Goal: Task Accomplishment & Management: Use online tool/utility

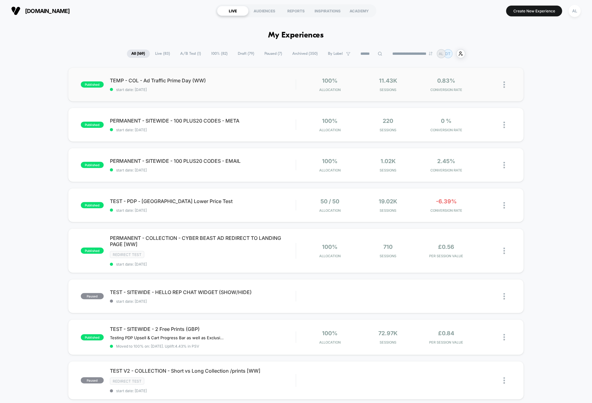
click at [257, 94] on div "published TEMP - COL - Ad Traffic Prime Day (WW) start date: [DATE] 100% Alloca…" at bounding box center [296, 85] width 456 height 34
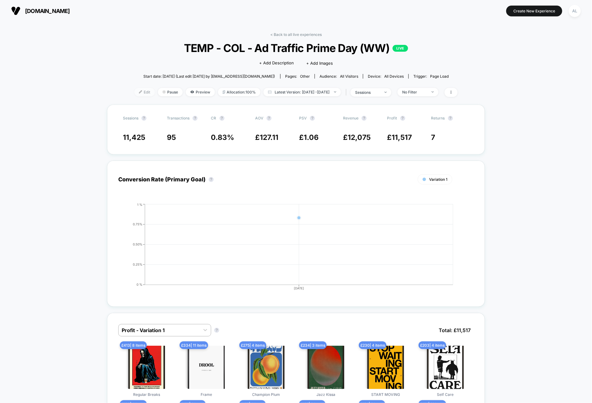
click at [143, 89] on span "Edit" at bounding box center [144, 92] width 20 height 8
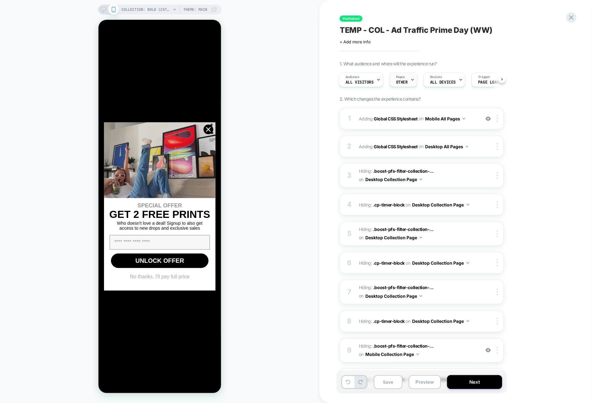
click at [402, 78] on span "Pages" at bounding box center [400, 77] width 9 height 4
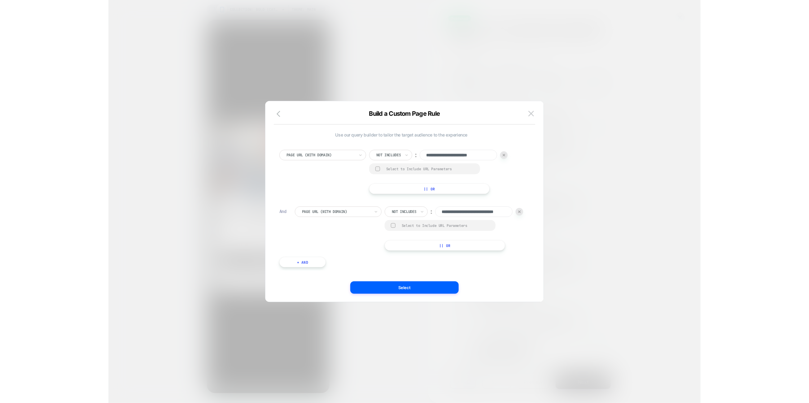
scroll to position [0, 22]
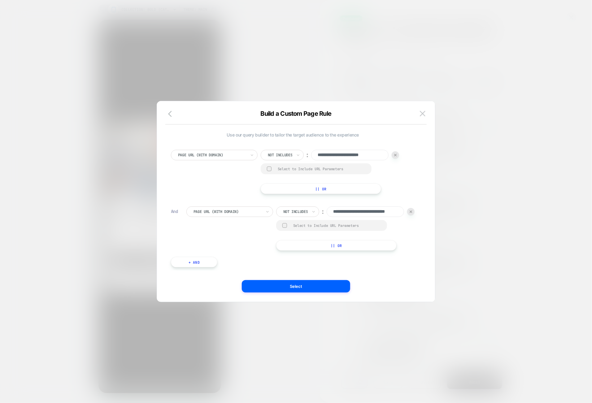
click at [397, 55] on div at bounding box center [296, 201] width 592 height 403
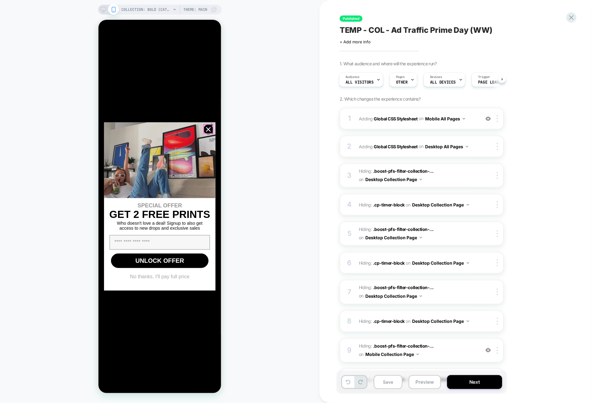
click at [208, 130] on circle "Close dialog" at bounding box center [208, 129] width 9 height 9
